Goal: Find specific page/section: Find specific page/section

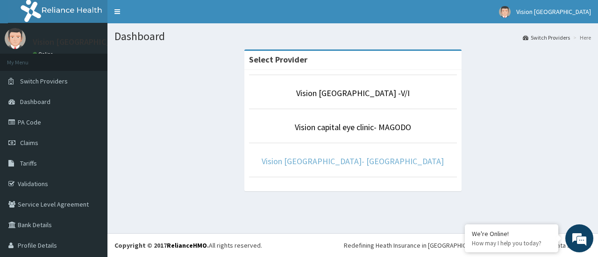
click at [317, 163] on link "Vision [GEOGRAPHIC_DATA]- [GEOGRAPHIC_DATA]" at bounding box center [352, 161] width 182 height 11
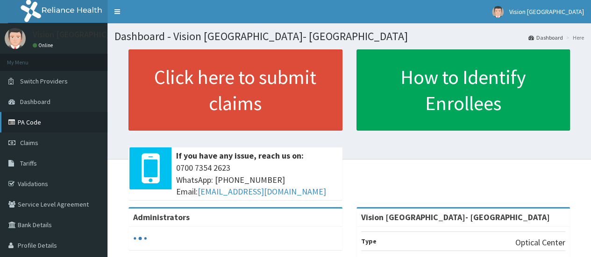
click at [25, 121] on link "PA Code" at bounding box center [53, 122] width 107 height 21
